Goal: Find specific page/section: Find specific page/section

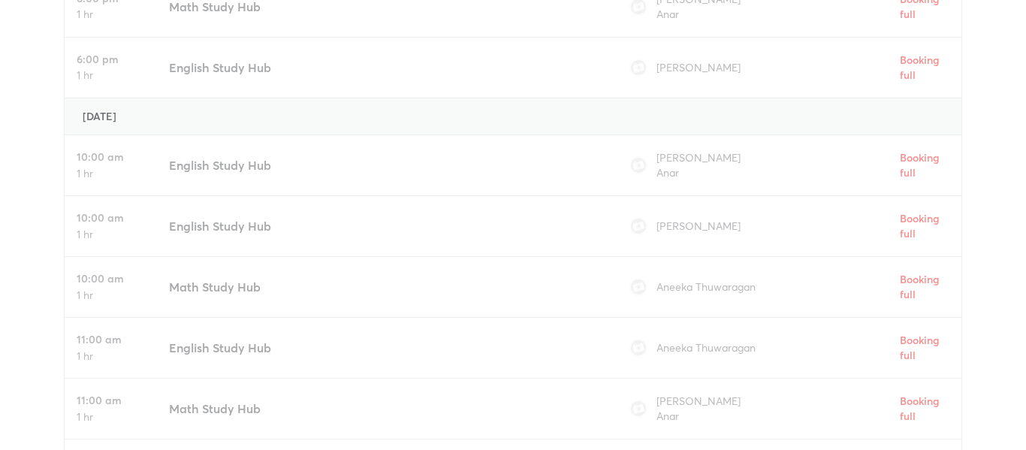
scroll to position [5402, 0]
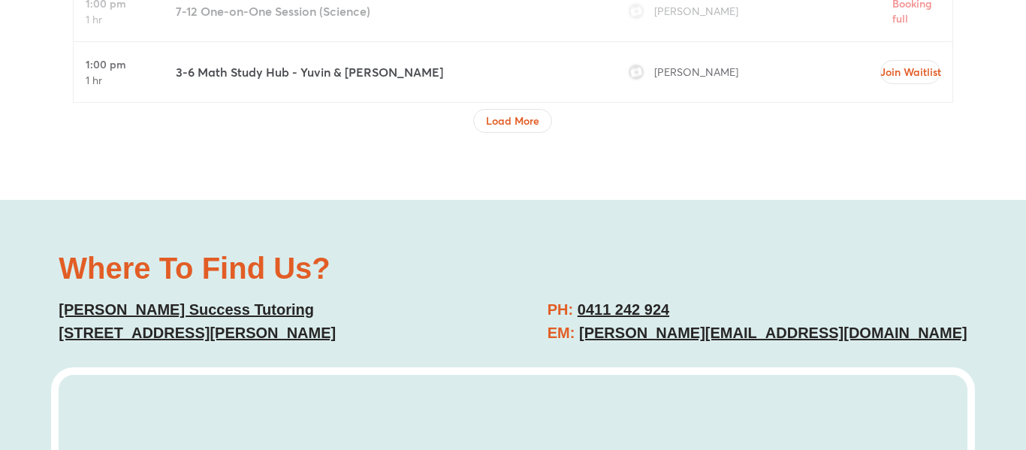
scroll to position [5433, 0]
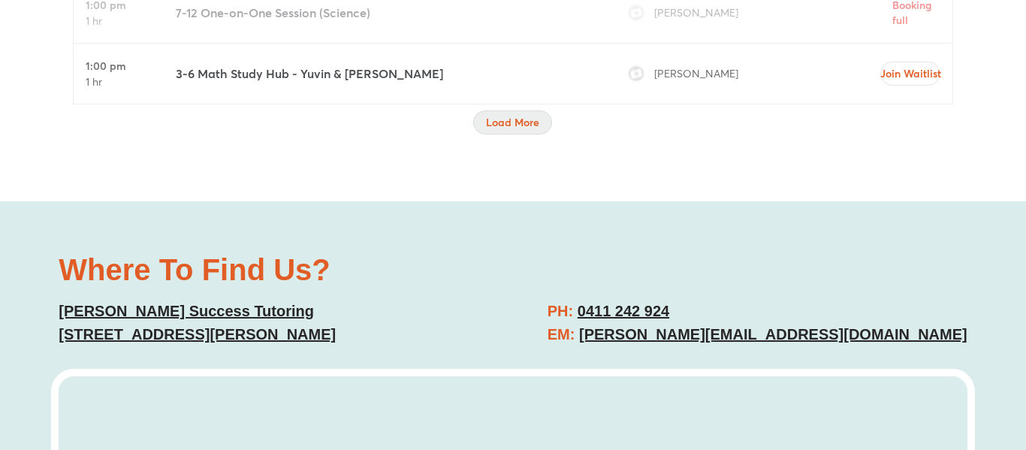
click at [517, 115] on span "Load More" at bounding box center [512, 122] width 53 height 15
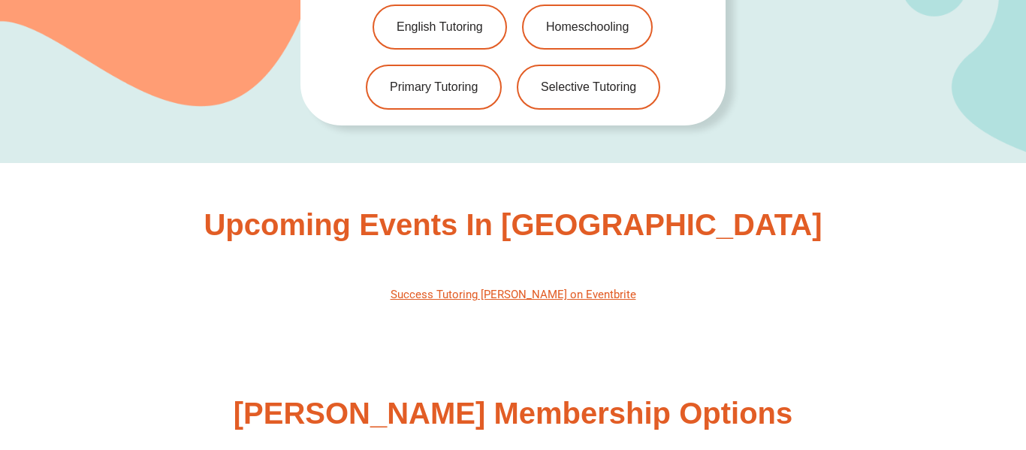
scroll to position [0, 0]
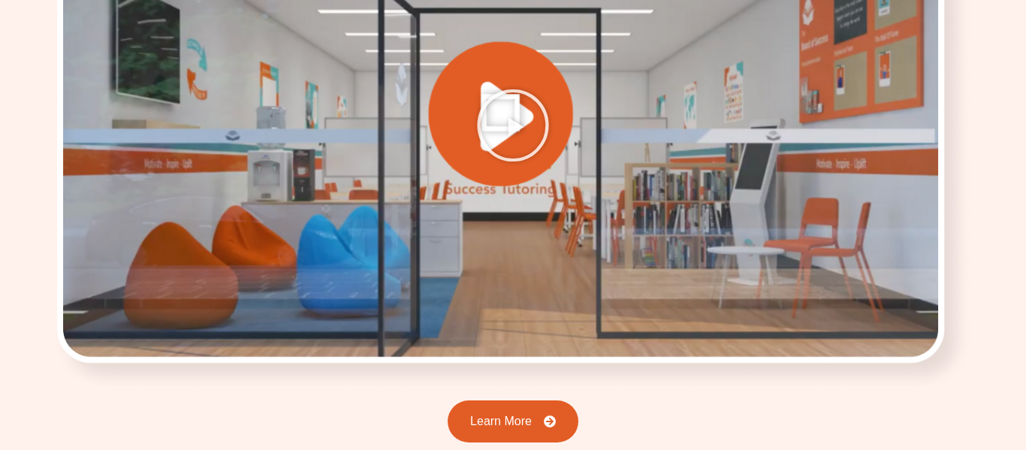
scroll to position [2025, 0]
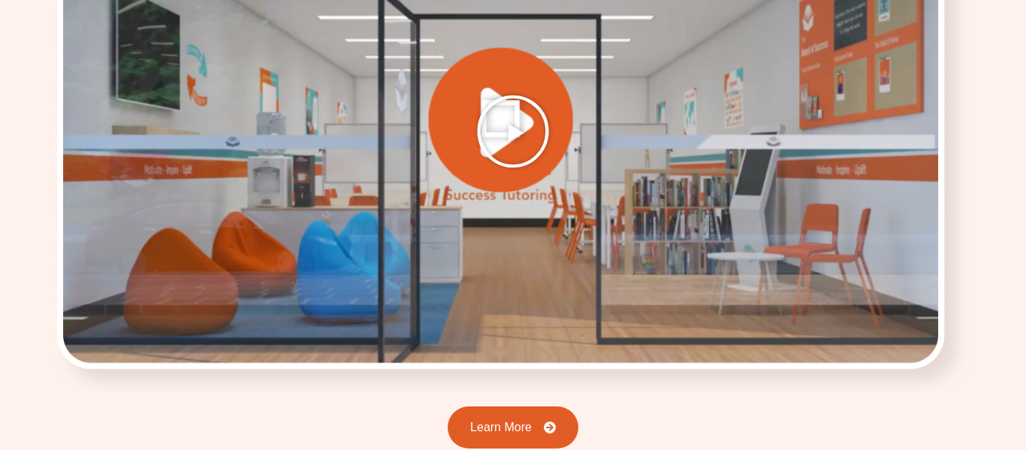
click at [515, 111] on icon "Play Video" at bounding box center [513, 131] width 75 height 75
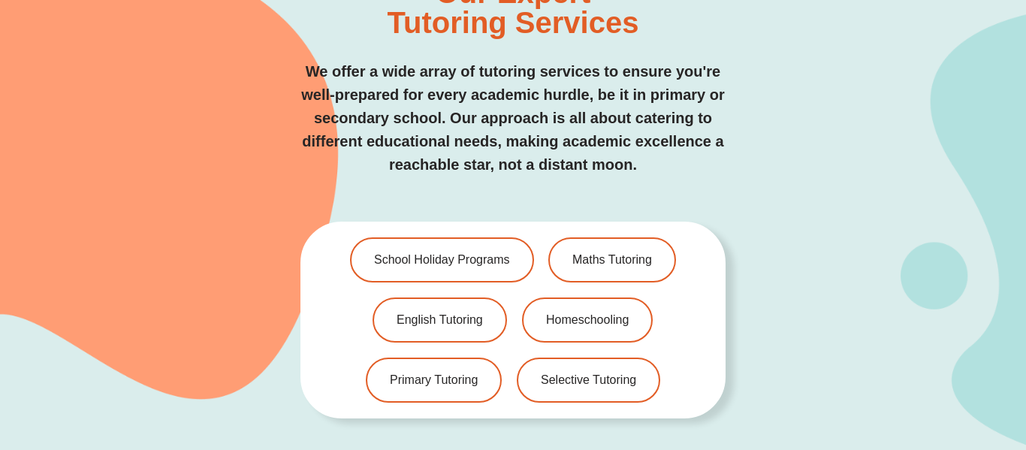
scroll to position [0, 0]
